Goal: Navigation & Orientation: Find specific page/section

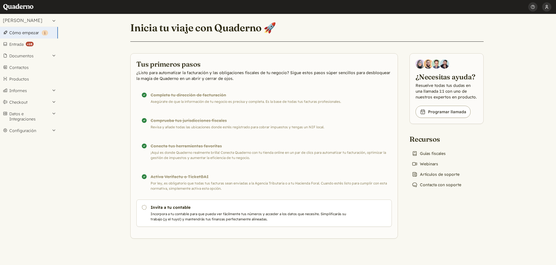
click at [549, 12] on button "[PERSON_NAME]" at bounding box center [546, 7] width 9 height 14
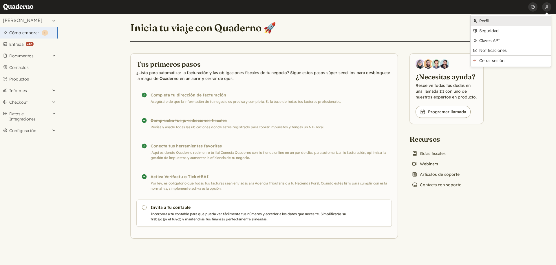
click at [515, 24] on link "Perfil" at bounding box center [511, 21] width 81 height 10
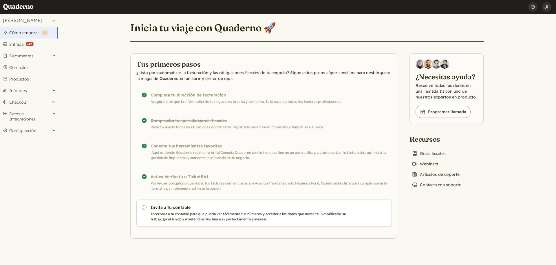
click at [549, 6] on button "[PERSON_NAME]" at bounding box center [546, 7] width 9 height 14
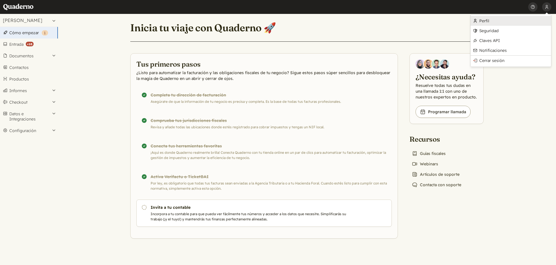
click at [510, 19] on link "Perfil" at bounding box center [511, 21] width 81 height 10
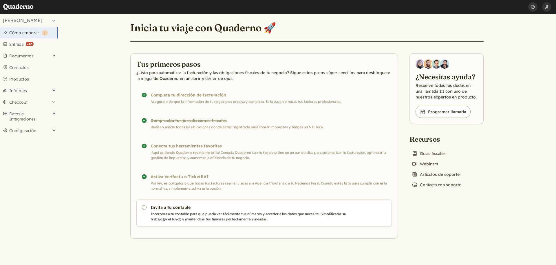
click at [547, 8] on button "[PERSON_NAME]" at bounding box center [546, 7] width 9 height 14
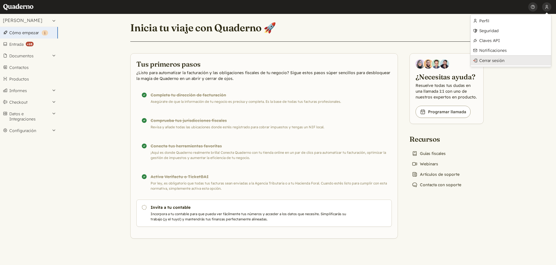
click at [489, 58] on link "Cerrar sesión" at bounding box center [511, 61] width 81 height 10
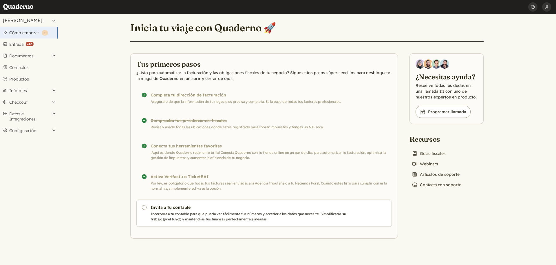
click at [41, 20] on button "[PERSON_NAME]" at bounding box center [29, 20] width 58 height 13
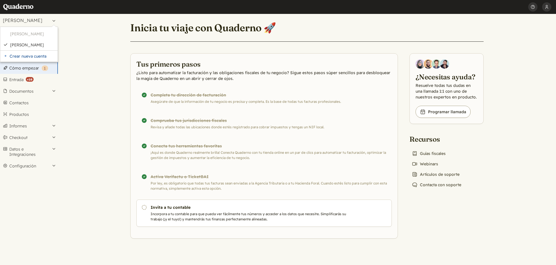
click at [107, 140] on main "Inicia tu viaje con Quaderno 🚀 Tus primeros pasos ¿Listo para automatizar la fa…" at bounding box center [307, 139] width 498 height 251
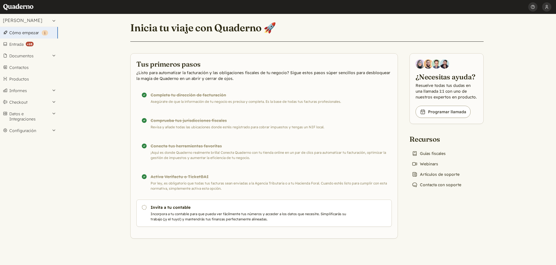
click at [74, 83] on main "Inicia tu viaje con Quaderno 🚀 Tus primeros pasos ¿Listo para automatizar la fa…" at bounding box center [307, 139] width 498 height 251
click at [548, 9] on button "[PERSON_NAME]" at bounding box center [546, 7] width 9 height 14
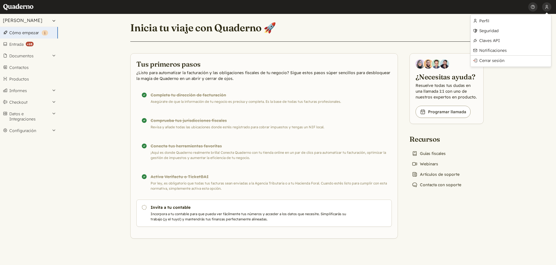
click at [43, 19] on button "[PERSON_NAME]" at bounding box center [29, 20] width 58 height 13
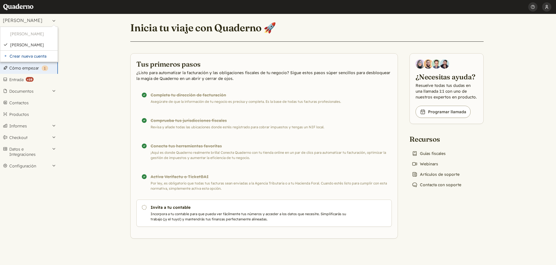
click at [546, 8] on button "[PERSON_NAME]" at bounding box center [546, 7] width 9 height 14
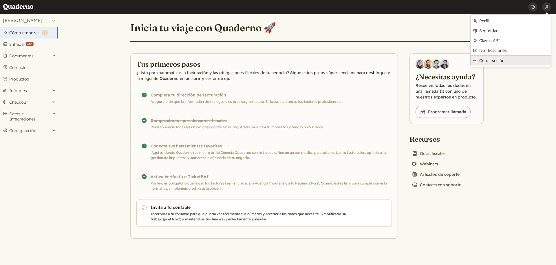
click at [513, 61] on link "Cerrar sesión" at bounding box center [511, 61] width 81 height 10
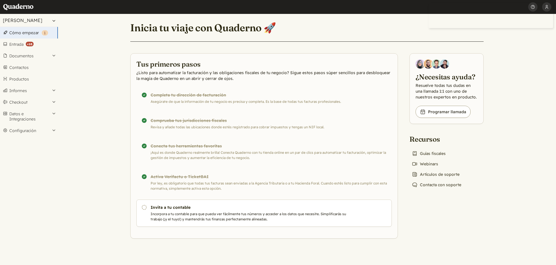
drag, startPoint x: 40, startPoint y: 10, endPoint x: 41, endPoint y: 17, distance: 6.4
click at [40, 12] on header "Inicio user_01d47f03 Perfil Seguridad Claves API Notificaciones Cerrar sesión […" at bounding box center [278, 7] width 556 height 14
click at [41, 17] on button "[PERSON_NAME]" at bounding box center [29, 20] width 58 height 13
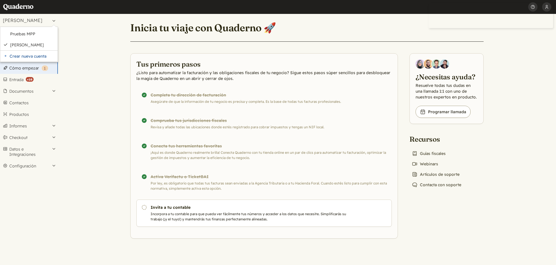
click at [68, 31] on main "Inicia tu viaje con Quaderno 🚀 Tus primeros pasos ¿Listo para automatizar la fa…" at bounding box center [307, 139] width 498 height 251
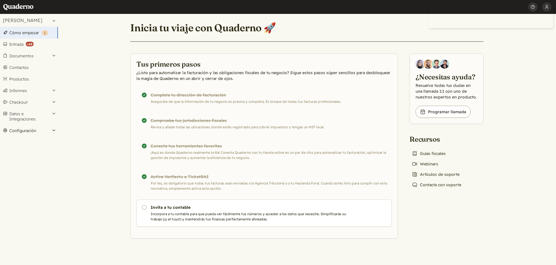
click at [43, 128] on button "Configuración" at bounding box center [29, 131] width 58 height 12
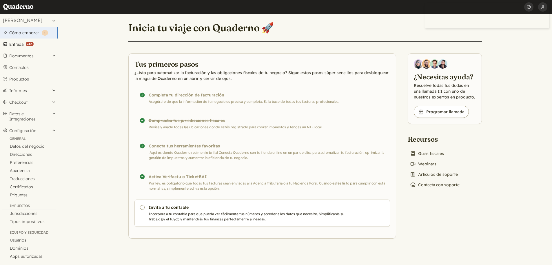
click at [30, 44] on strong "( +10 )" at bounding box center [30, 44] width 8 height 5
